Goal: Find specific page/section: Find specific page/section

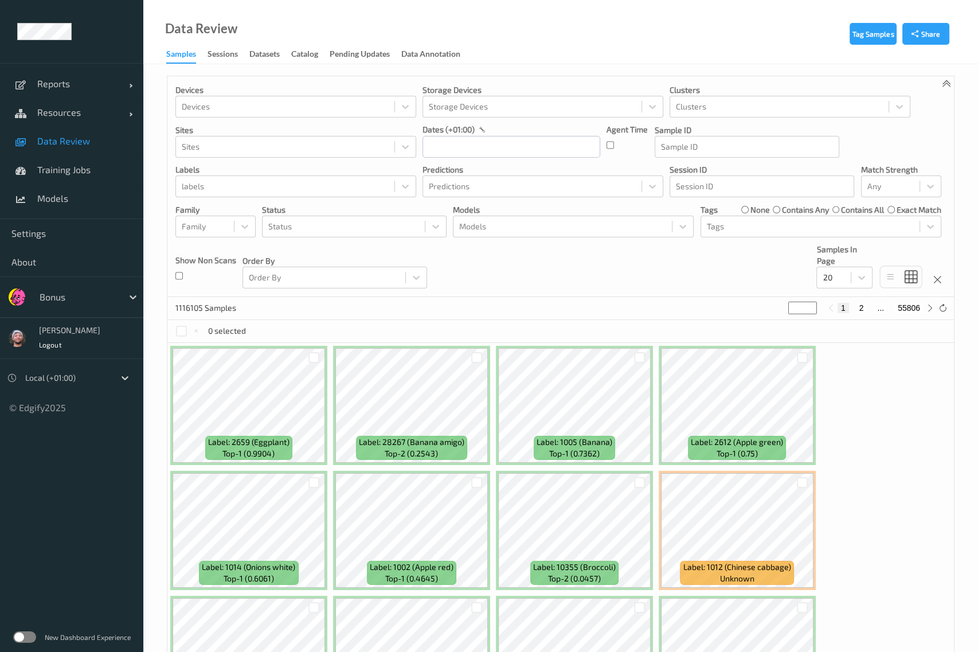
click at [75, 297] on div at bounding box center [78, 297] width 77 height 14
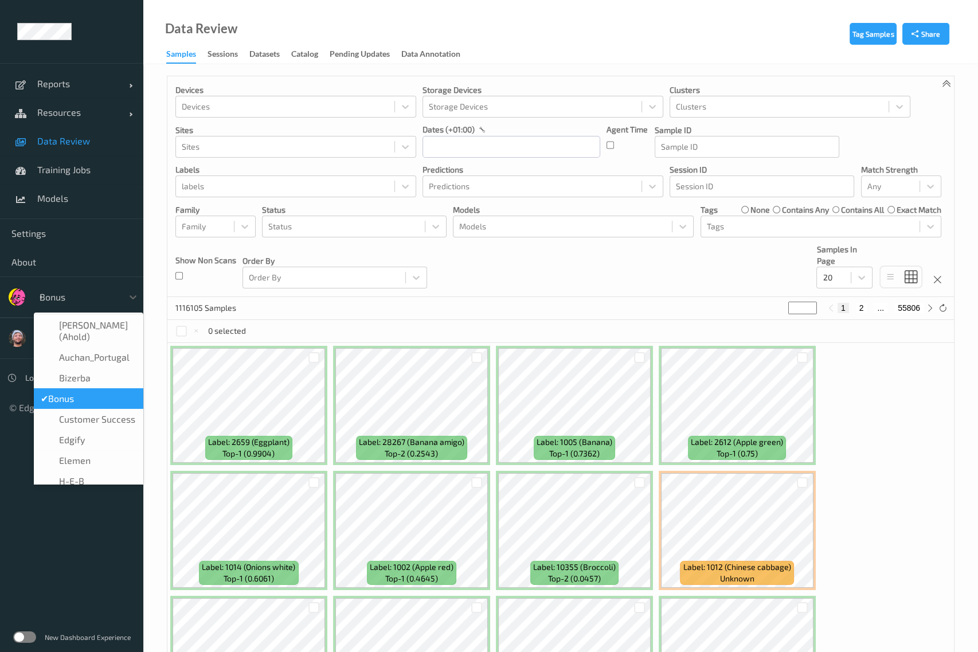
type input "sa"
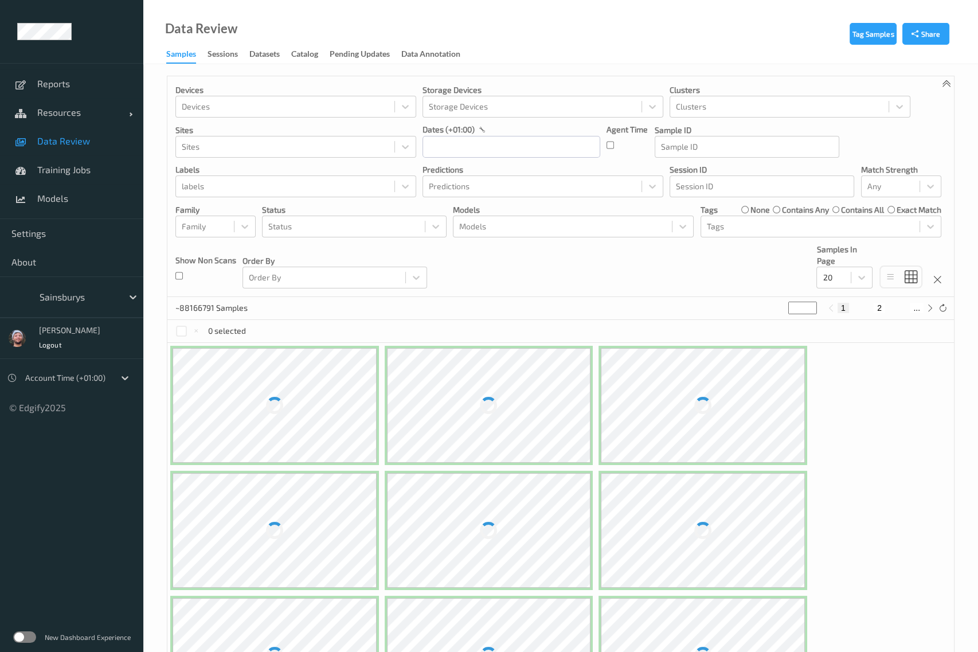
click at [24, 637] on label at bounding box center [24, 636] width 23 height 11
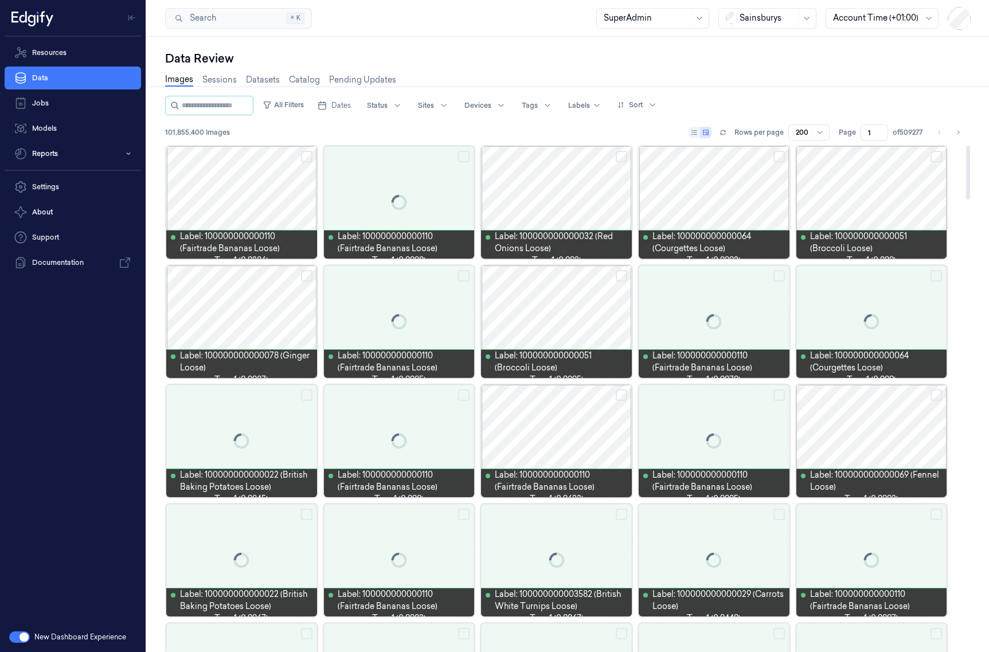
click at [495, 67] on div "Images Sessions Datasets Catalog Pending Updates" at bounding box center [567, 80] width 805 height 29
